Goal: Book appointment/travel/reservation

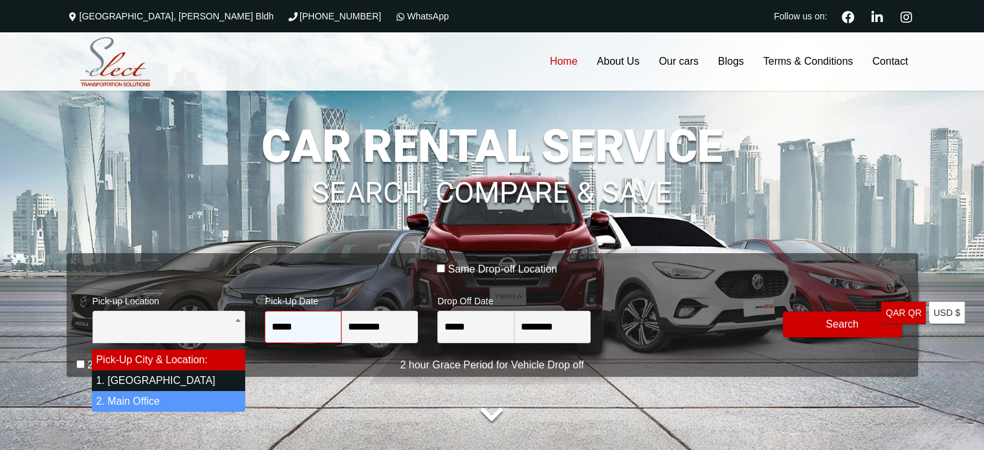
select select "*"
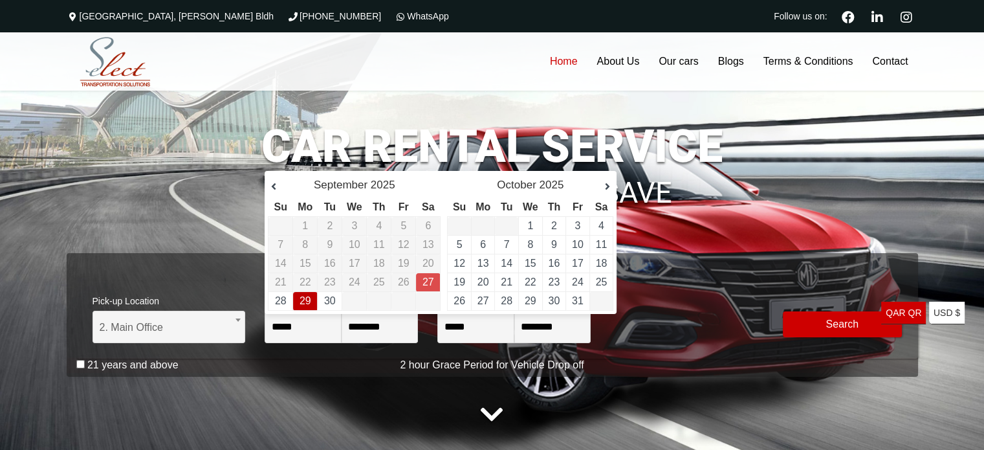
click at [300, 296] on link "29" at bounding box center [306, 300] width 12 height 11
type input "**********"
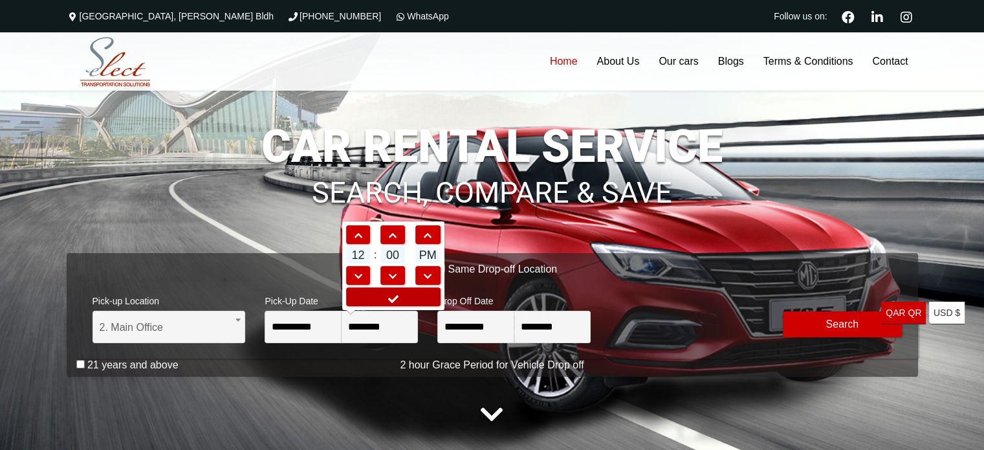
click at [398, 294] on icon at bounding box center [393, 299] width 13 height 10
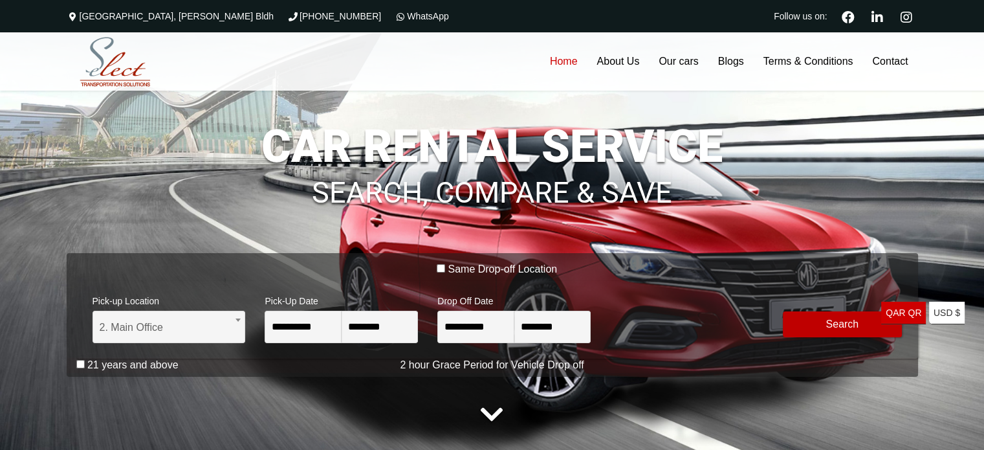
click at [843, 323] on button "Modify Search" at bounding box center [842, 324] width 119 height 26
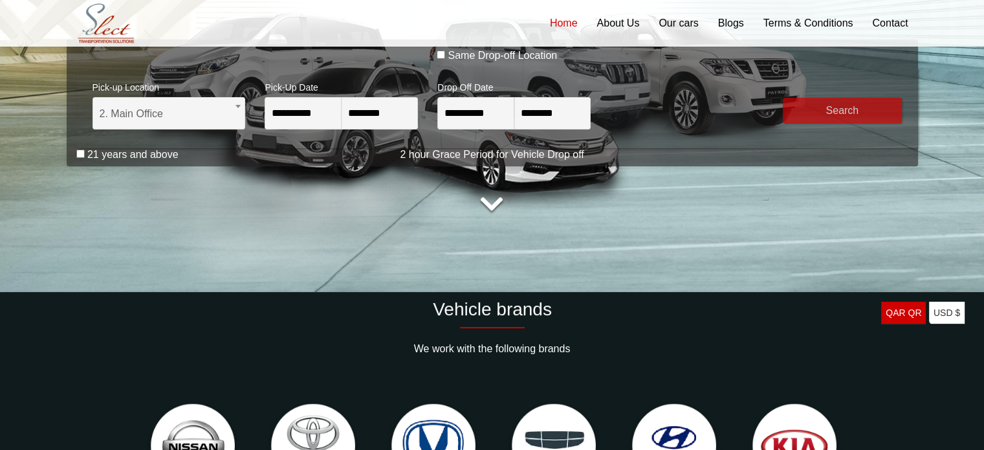
scroll to position [129, 0]
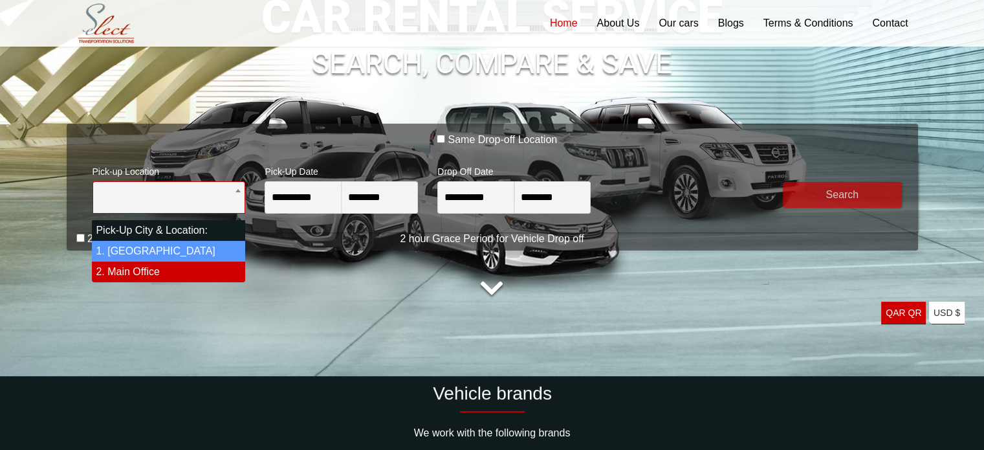
select select "*"
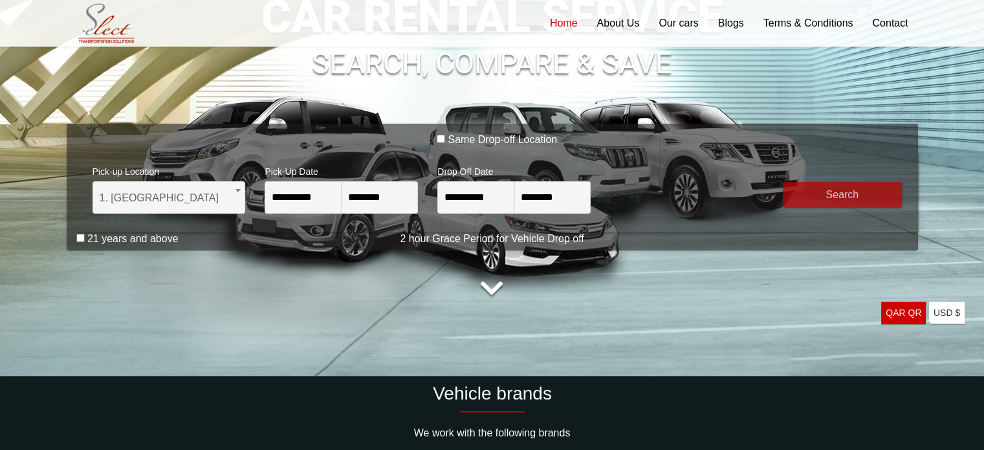
click at [828, 195] on button "submit" at bounding box center [842, 195] width 119 height 26
